Goal: Navigation & Orientation: Find specific page/section

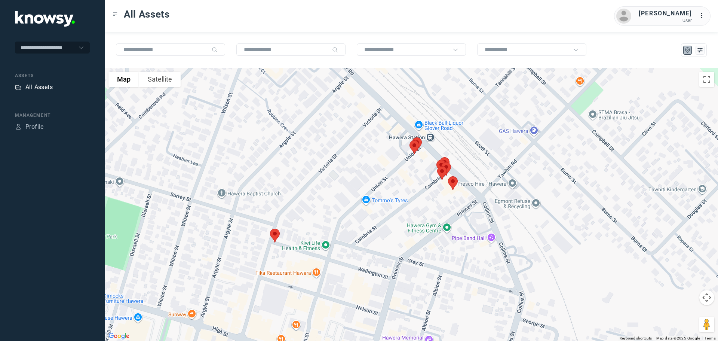
click at [35, 85] on div "All Assets" at bounding box center [38, 87] width 27 height 9
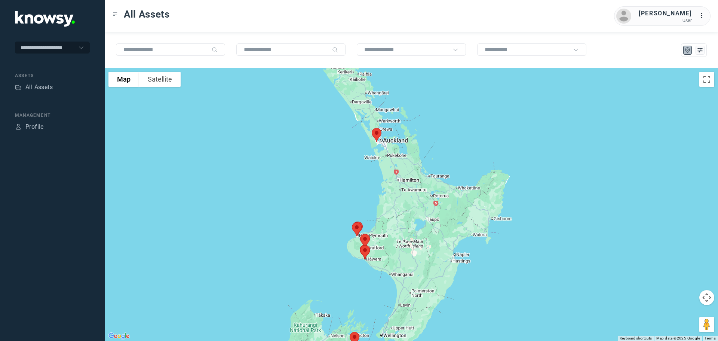
drag, startPoint x: 422, startPoint y: 225, endPoint x: 376, endPoint y: 265, distance: 60.9
click at [376, 265] on div at bounding box center [411, 204] width 613 height 272
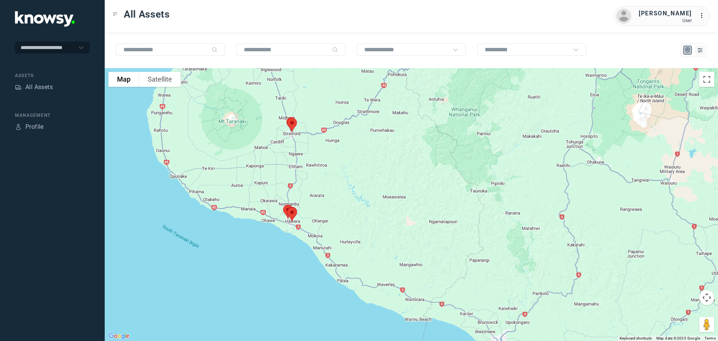
click at [332, 167] on div at bounding box center [411, 204] width 613 height 272
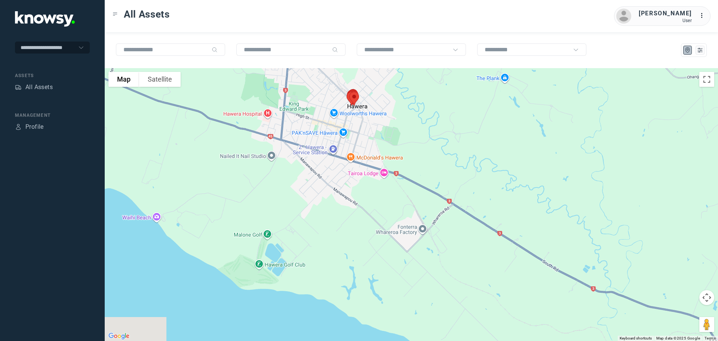
drag, startPoint x: 231, startPoint y: 139, endPoint x: 430, endPoint y: 257, distance: 231.6
click at [430, 257] on div at bounding box center [411, 204] width 613 height 272
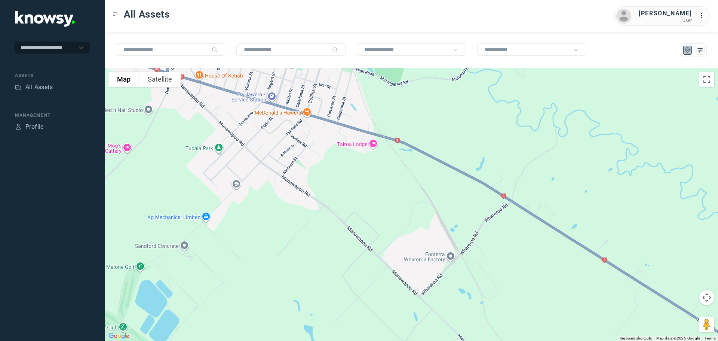
drag, startPoint x: 379, startPoint y: 142, endPoint x: 382, endPoint y: 304, distance: 161.5
click at [381, 304] on div at bounding box center [411, 204] width 613 height 272
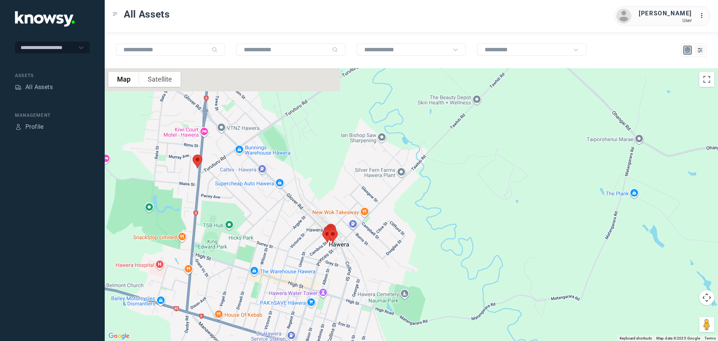
drag, startPoint x: 376, startPoint y: 254, endPoint x: 384, endPoint y: 289, distance: 35.6
click at [384, 289] on div at bounding box center [411, 204] width 613 height 272
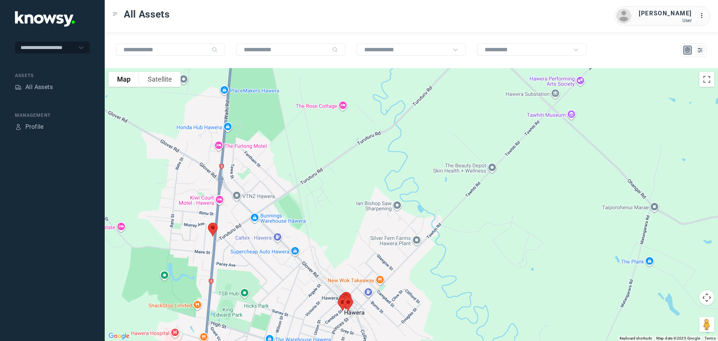
drag, startPoint x: 321, startPoint y: 174, endPoint x: 336, endPoint y: 244, distance: 71.6
click at [336, 244] on div at bounding box center [411, 204] width 613 height 272
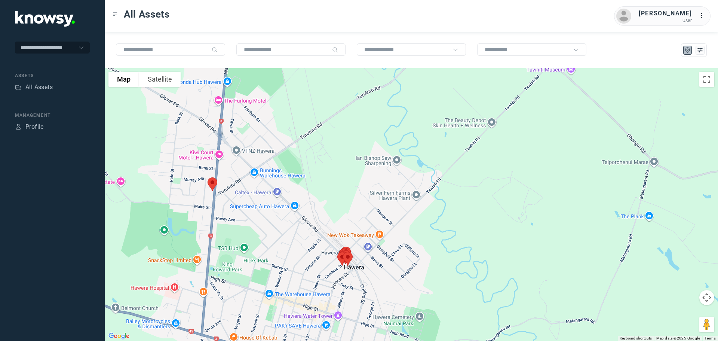
drag, startPoint x: 344, startPoint y: 227, endPoint x: 334, endPoint y: 183, distance: 45.5
click at [335, 183] on div at bounding box center [411, 204] width 613 height 272
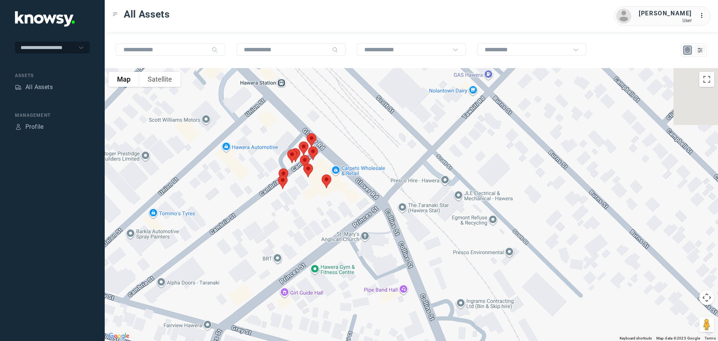
drag, startPoint x: 255, startPoint y: 129, endPoint x: 270, endPoint y: 169, distance: 43.4
click at [270, 169] on div at bounding box center [411, 204] width 613 height 272
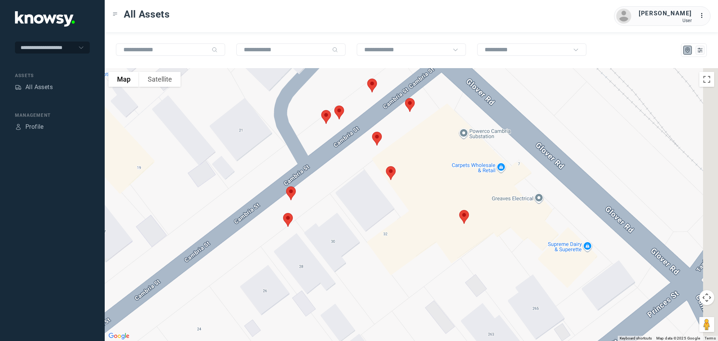
drag, startPoint x: 396, startPoint y: 164, endPoint x: 323, endPoint y: 191, distance: 77.9
click at [324, 191] on div at bounding box center [411, 204] width 613 height 272
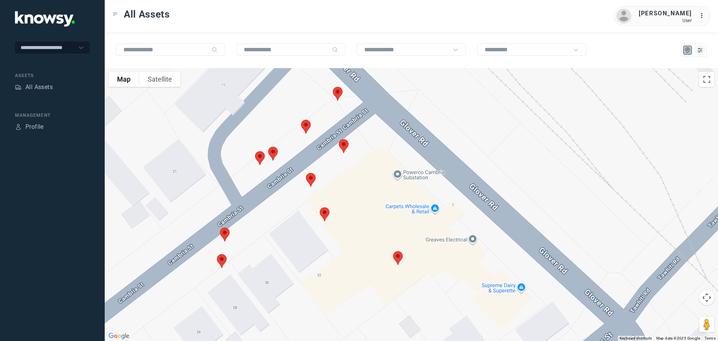
drag, startPoint x: 352, startPoint y: 98, endPoint x: 327, endPoint y: 122, distance: 35.2
click at [327, 122] on div at bounding box center [411, 204] width 613 height 272
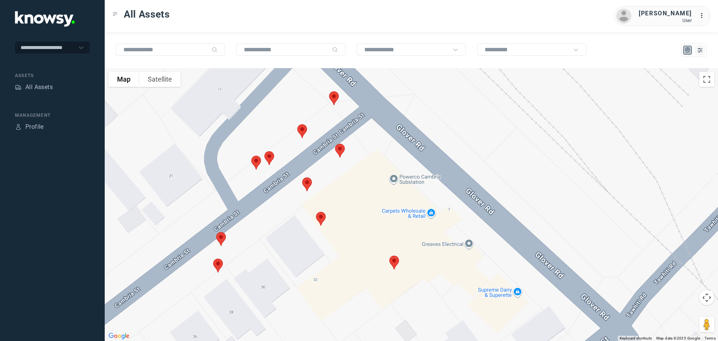
click at [334, 100] on img at bounding box center [334, 98] width 16 height 20
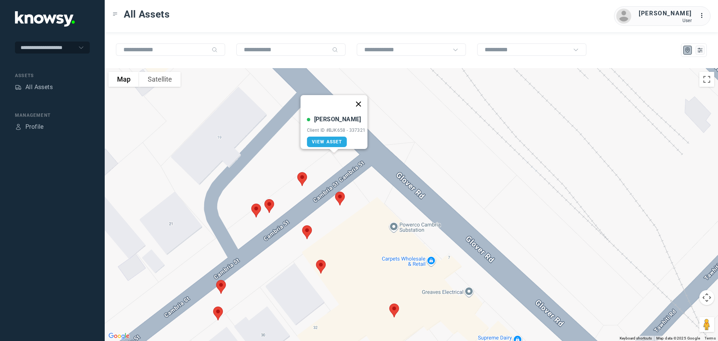
click at [360, 99] on button "Close" at bounding box center [358, 104] width 18 height 18
click at [304, 177] on img at bounding box center [302, 179] width 16 height 20
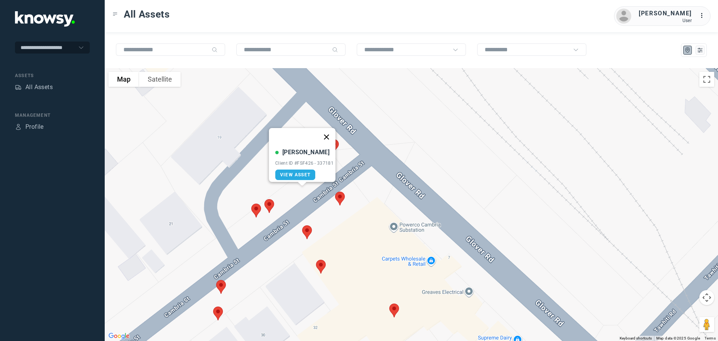
click at [328, 130] on button "Close" at bounding box center [326, 137] width 18 height 18
click at [269, 204] on img at bounding box center [269, 206] width 16 height 20
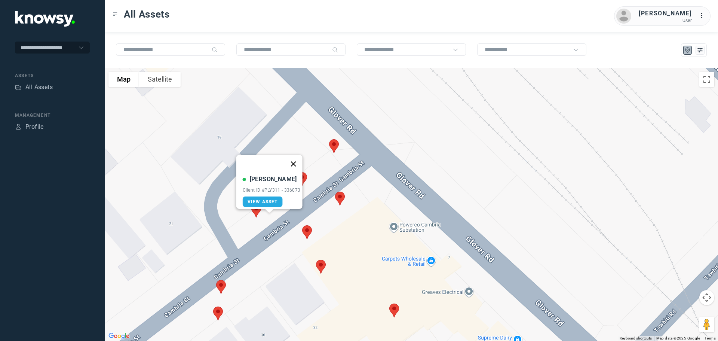
click at [294, 158] on button "Close" at bounding box center [293, 164] width 18 height 18
click at [254, 208] on img at bounding box center [256, 210] width 16 height 20
click at [278, 162] on button "Close" at bounding box center [280, 168] width 18 height 18
click at [220, 283] on img at bounding box center [221, 287] width 16 height 20
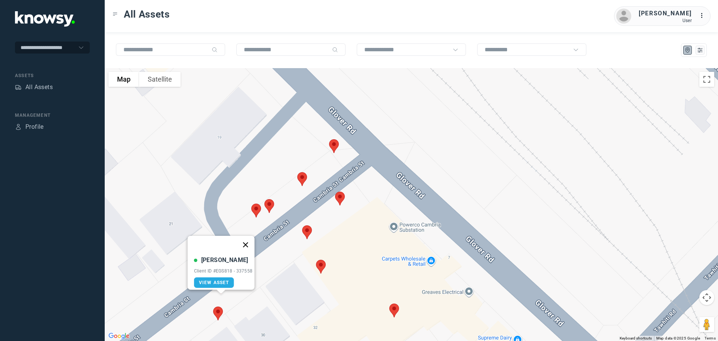
click at [249, 239] on button "Close" at bounding box center [245, 244] width 18 height 18
click at [217, 311] on img at bounding box center [218, 313] width 16 height 20
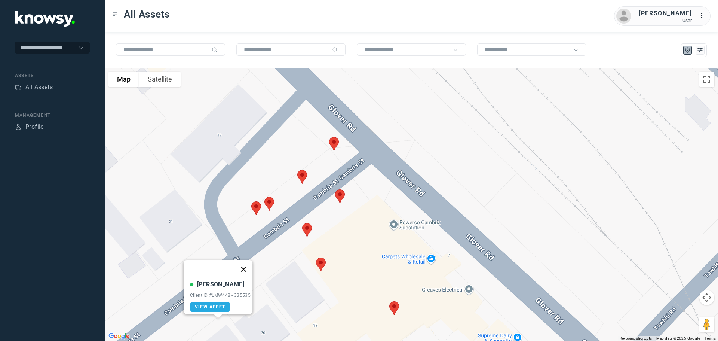
click at [246, 264] on button "Close" at bounding box center [243, 269] width 18 height 18
